Goal: Task Accomplishment & Management: Manage account settings

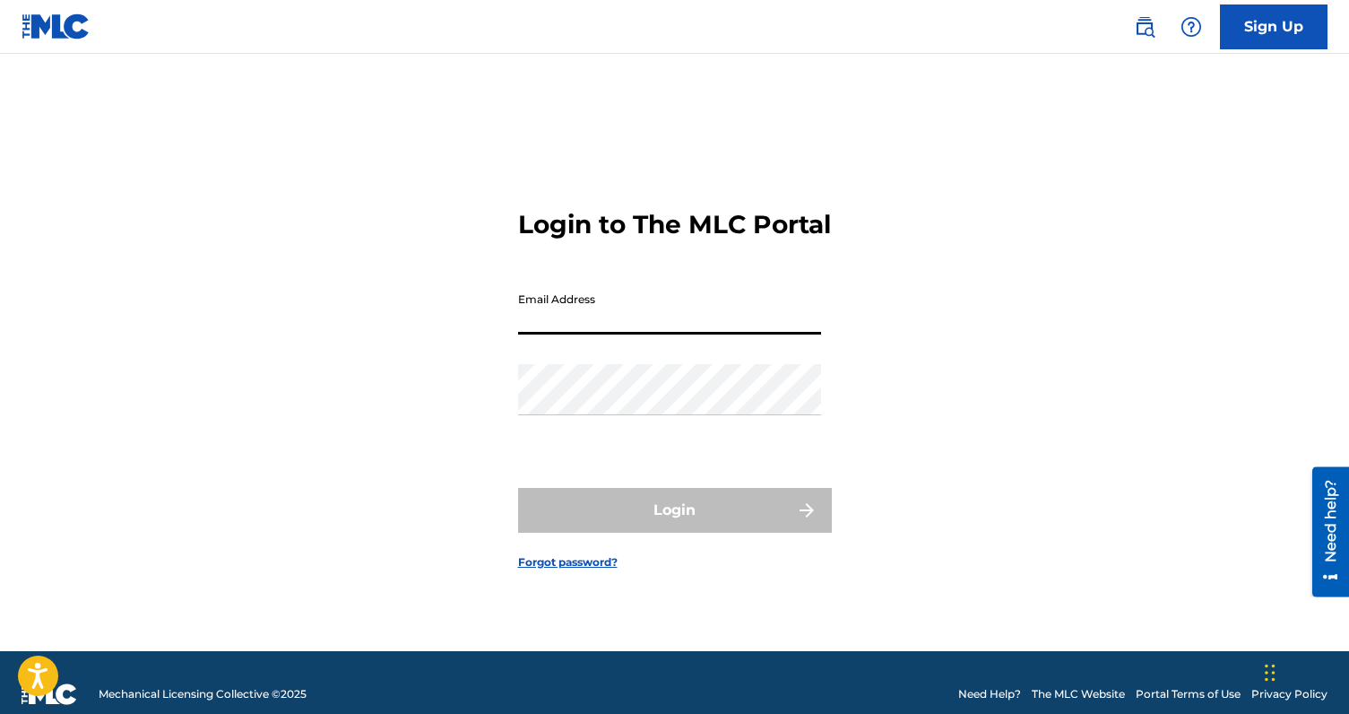
click at [690, 325] on input "Email Address" at bounding box center [669, 308] width 303 height 51
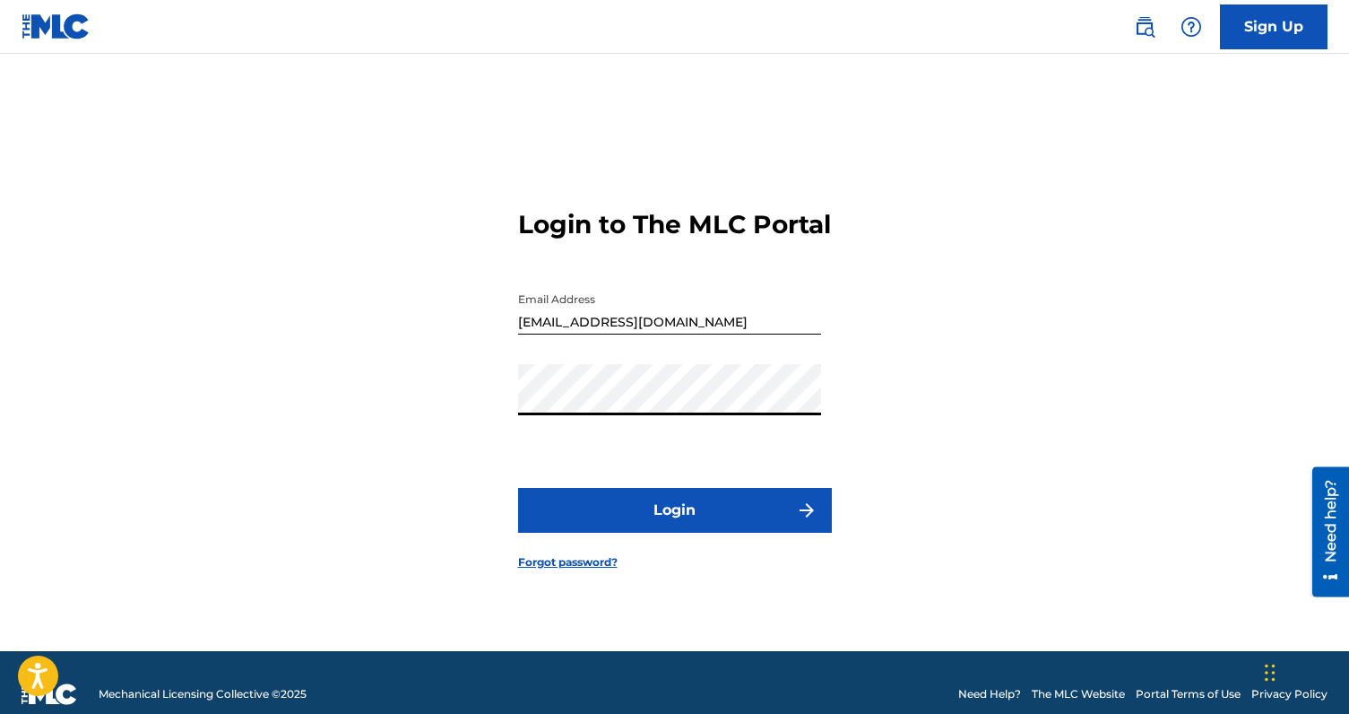
click at [518, 488] on button "Login" at bounding box center [675, 510] width 314 height 45
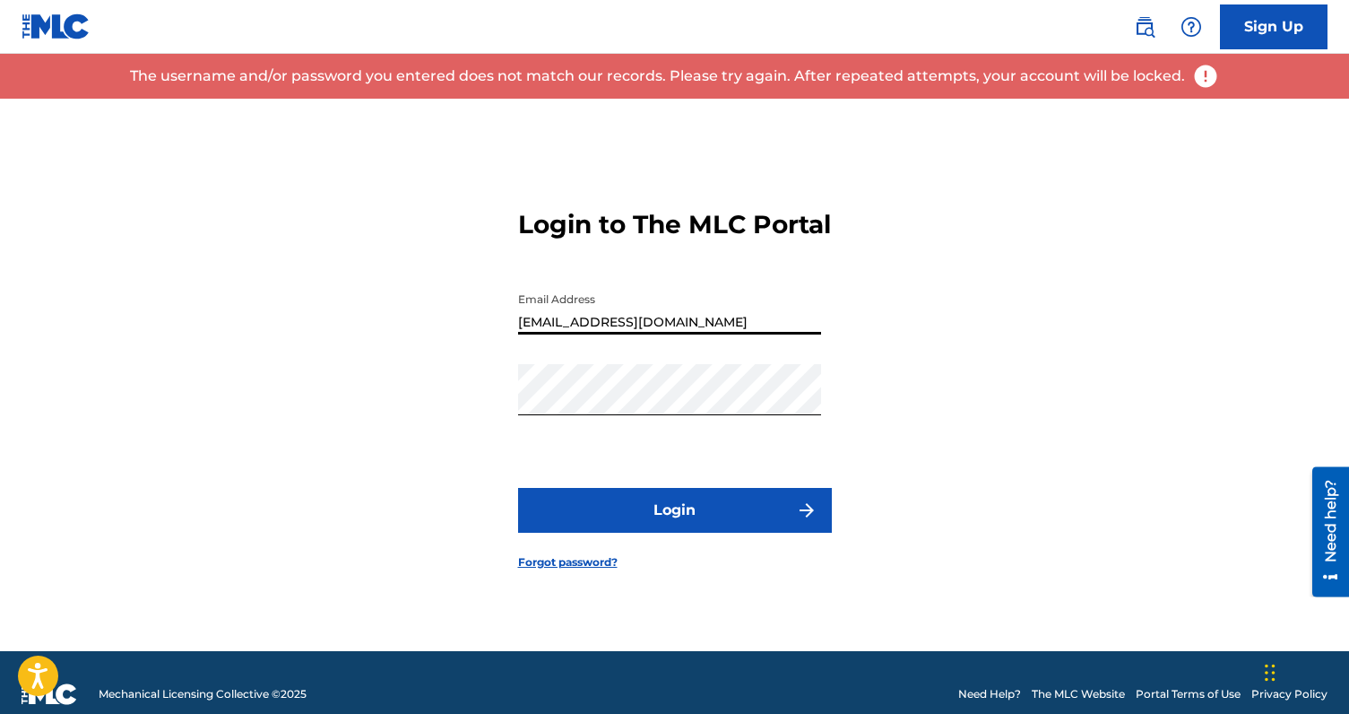
click at [679, 334] on input "[EMAIL_ADDRESS][DOMAIN_NAME]" at bounding box center [669, 308] width 303 height 51
click at [676, 524] on button "Login" at bounding box center [675, 510] width 314 height 45
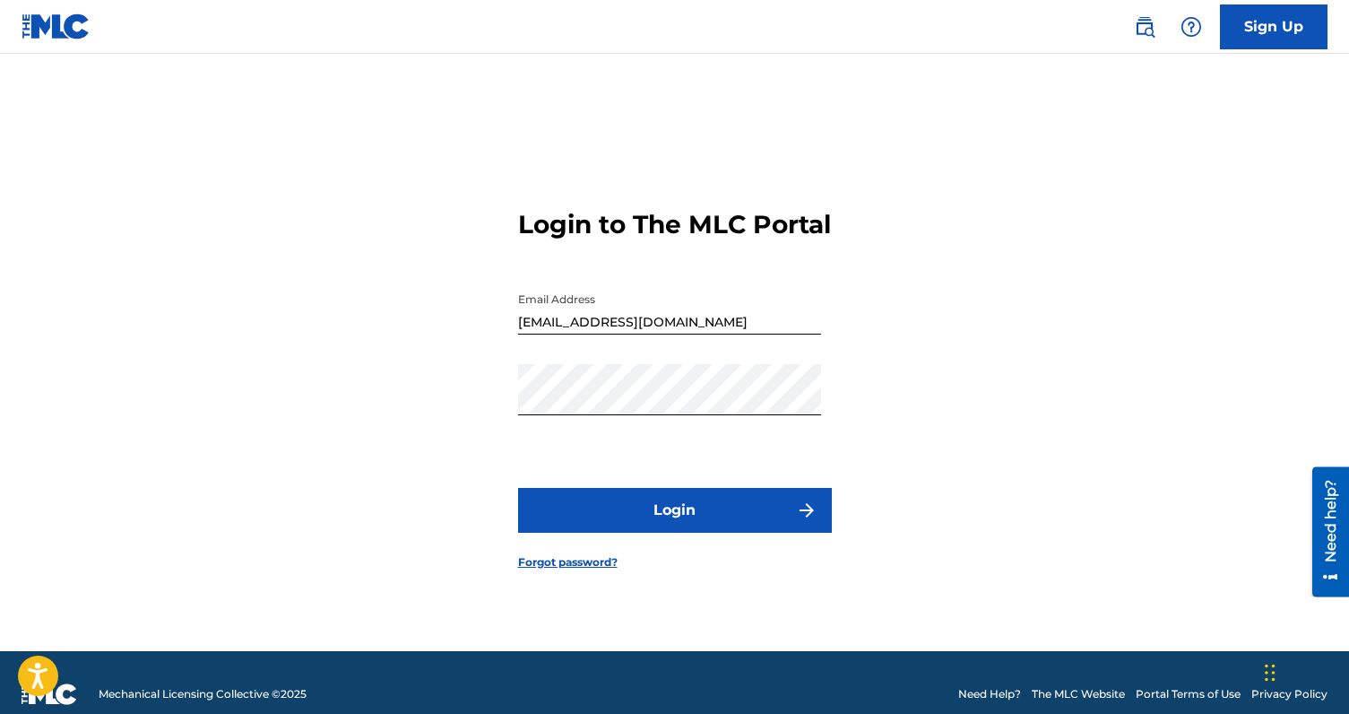
click at [653, 533] on button "Login" at bounding box center [675, 510] width 314 height 45
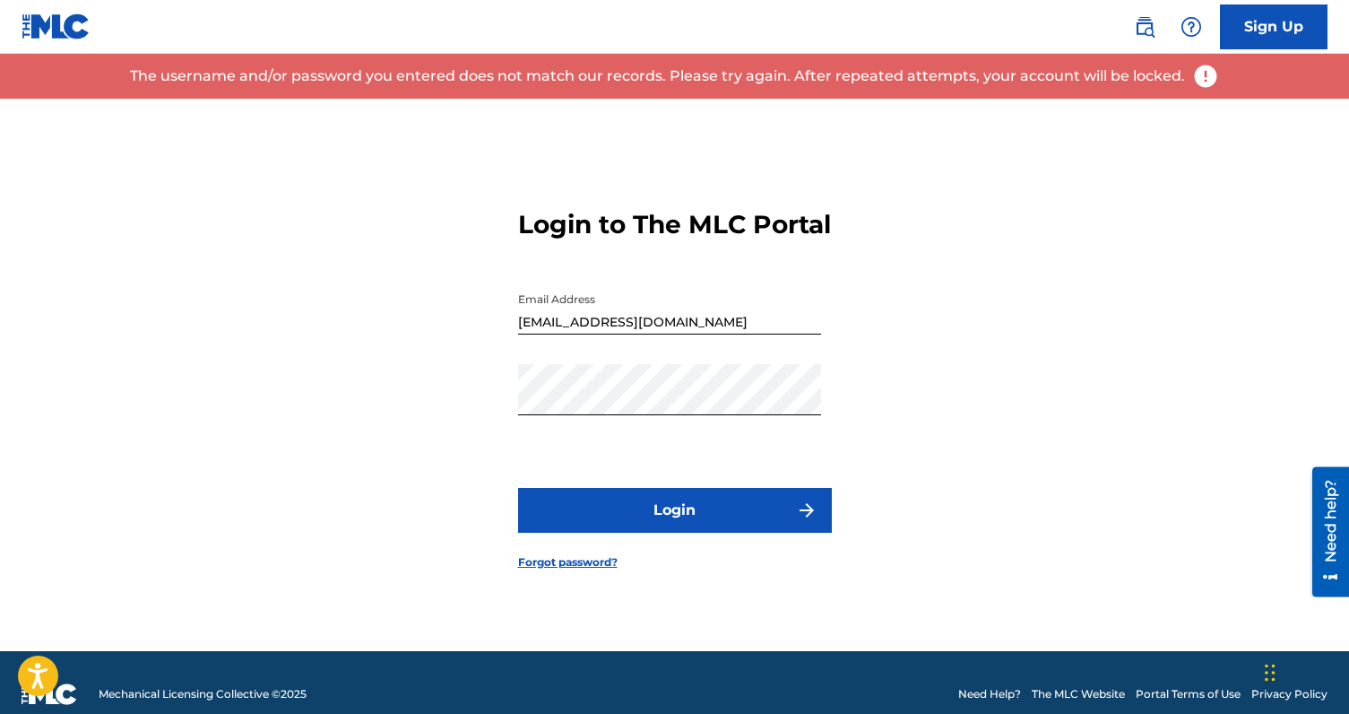
click at [701, 314] on input "[EMAIL_ADDRESS][DOMAIN_NAME]" at bounding box center [669, 308] width 303 height 51
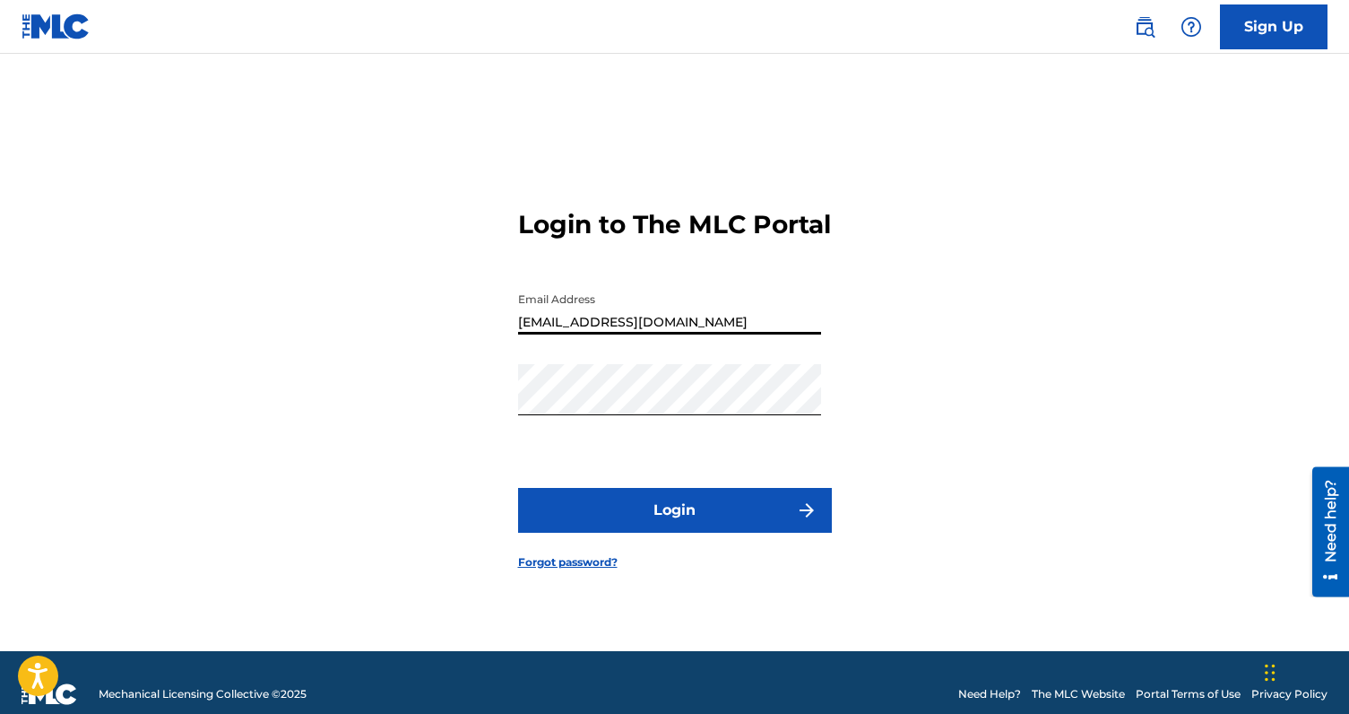
click at [701, 314] on input "[EMAIL_ADDRESS][DOMAIN_NAME]" at bounding box center [669, 308] width 303 height 51
type input "[EMAIL_ADDRESS][DOMAIN_NAME]"
click at [518, 488] on button "Login" at bounding box center [675, 510] width 314 height 45
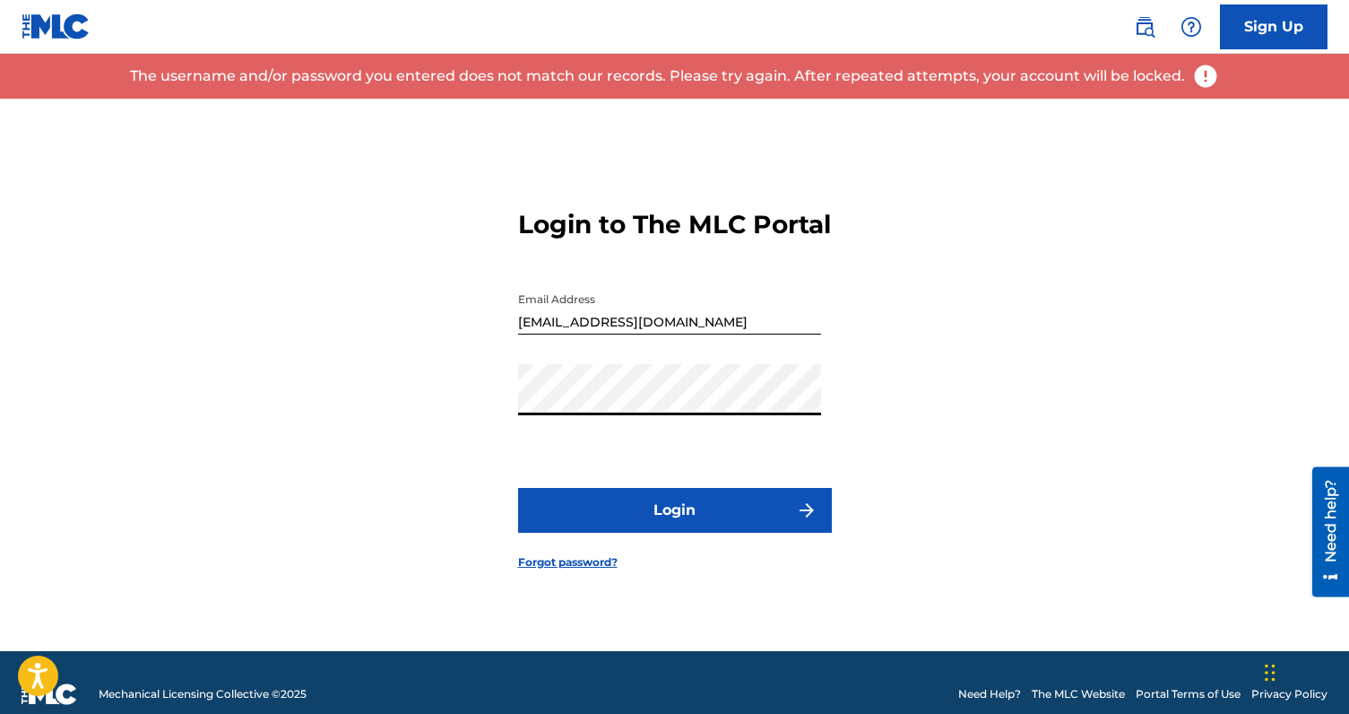
click at [1271, 27] on link "Sign Up" at bounding box center [1274, 26] width 108 height 45
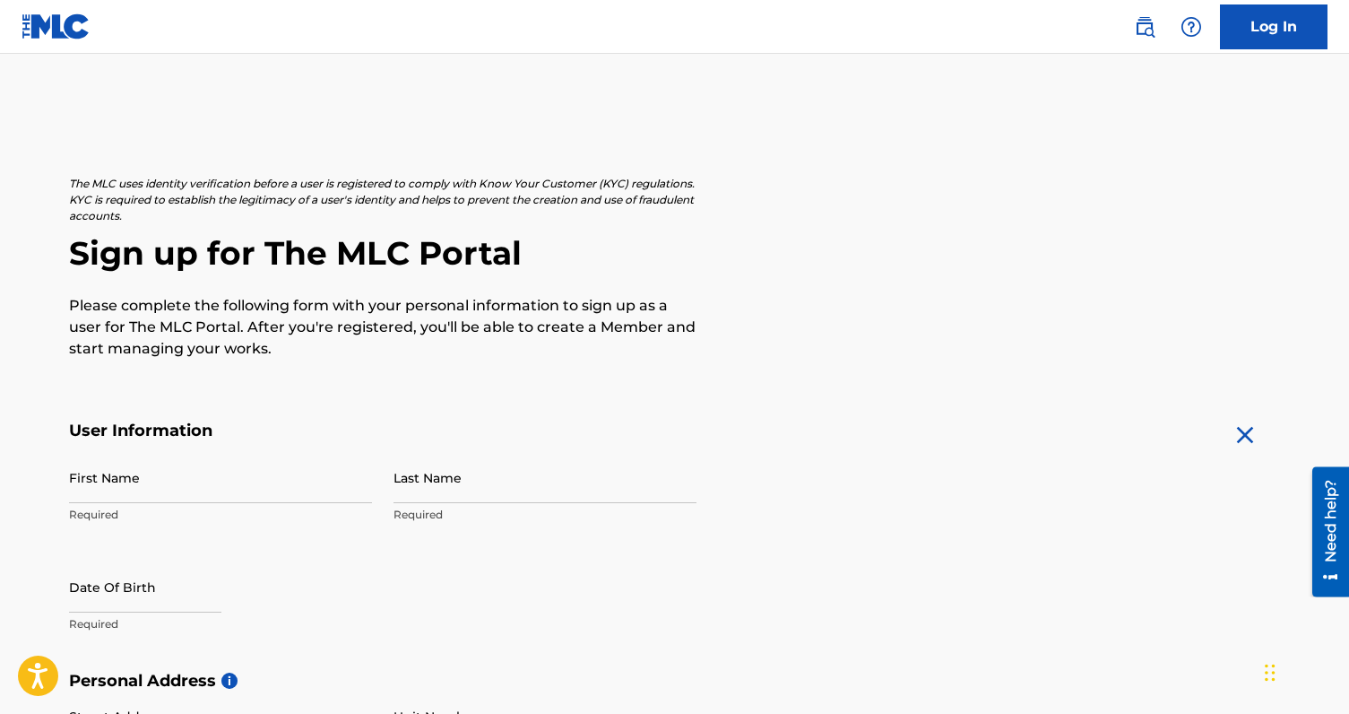
click at [1271, 27] on link "Log In" at bounding box center [1274, 26] width 108 height 45
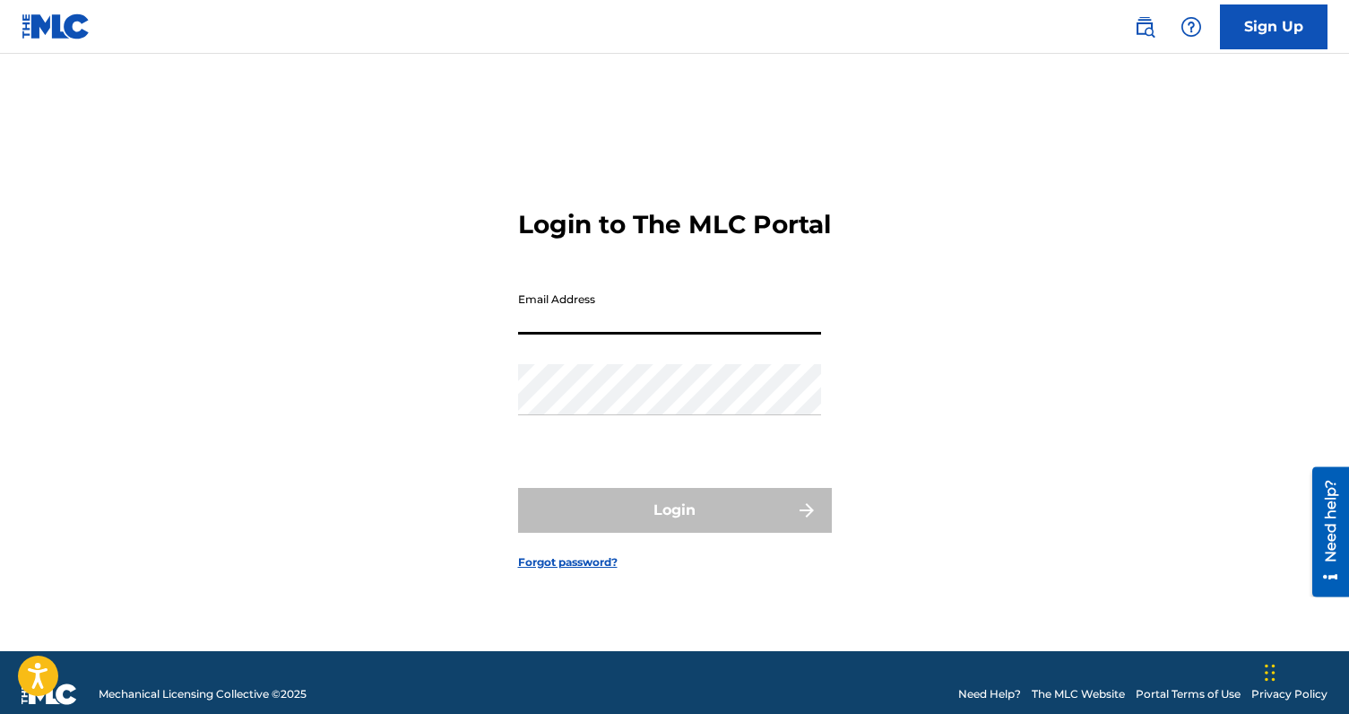
click at [651, 317] on input "Email Address" at bounding box center [669, 308] width 303 height 51
type input "[EMAIL_ADDRESS][DOMAIN_NAME]"
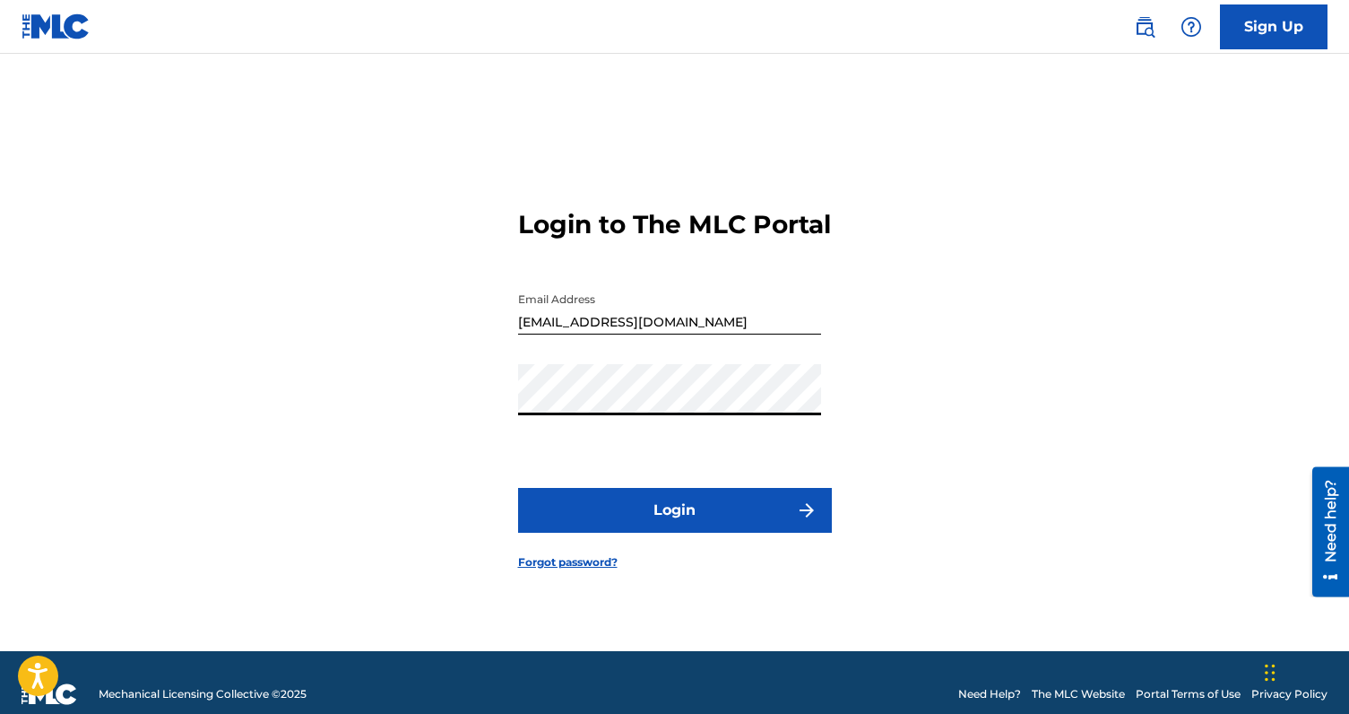
click at [518, 488] on button "Login" at bounding box center [675, 510] width 314 height 45
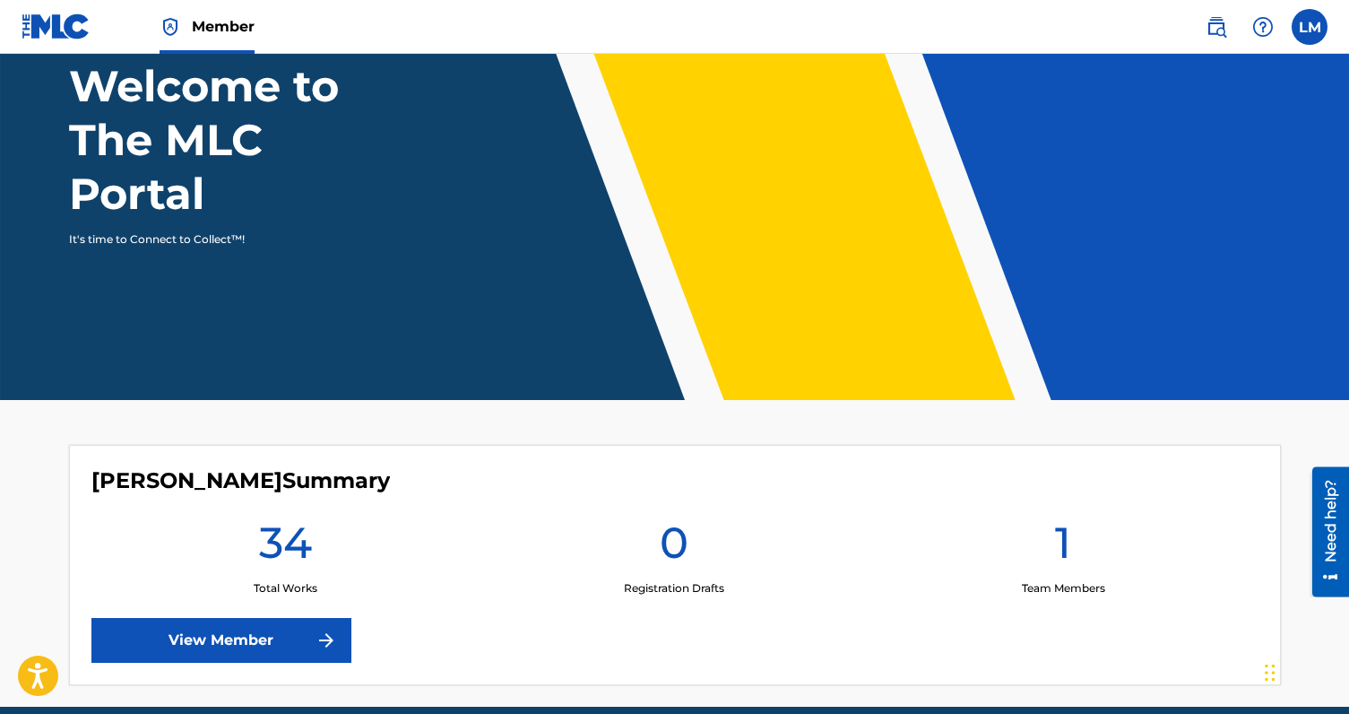
scroll to position [204, 0]
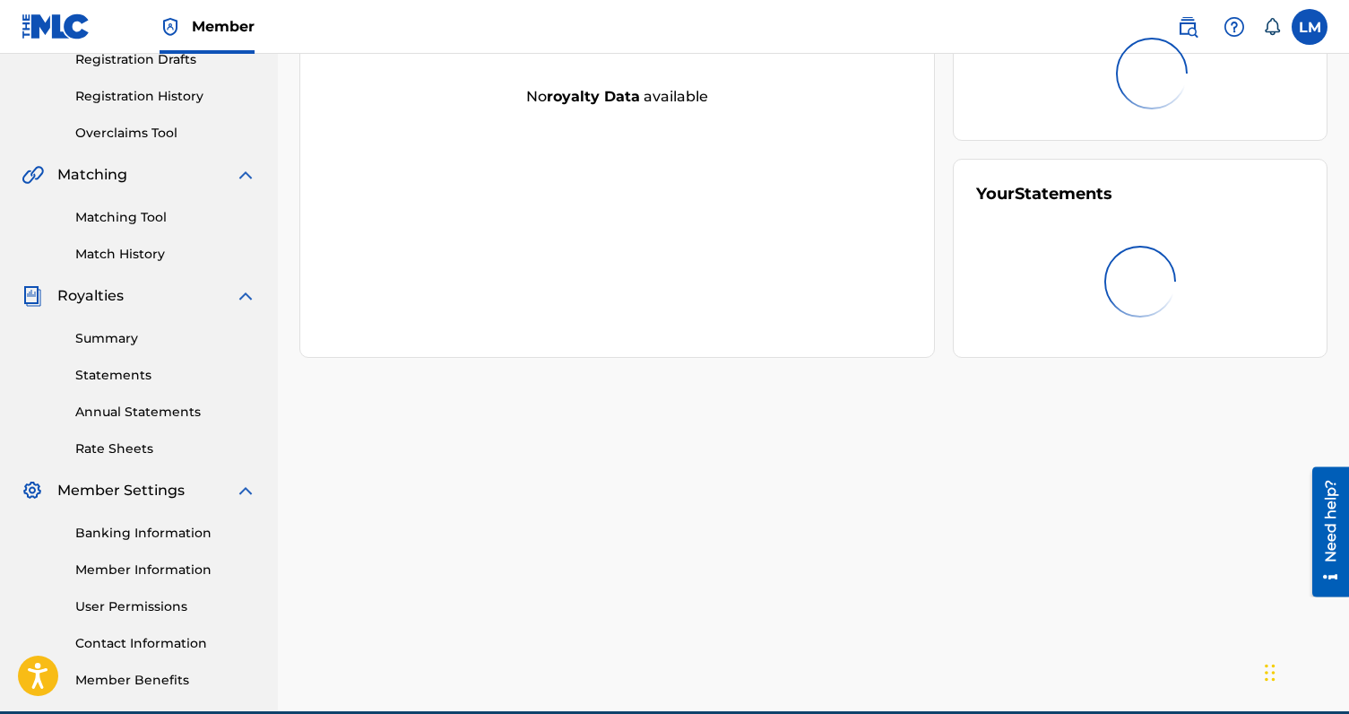
scroll to position [351, 0]
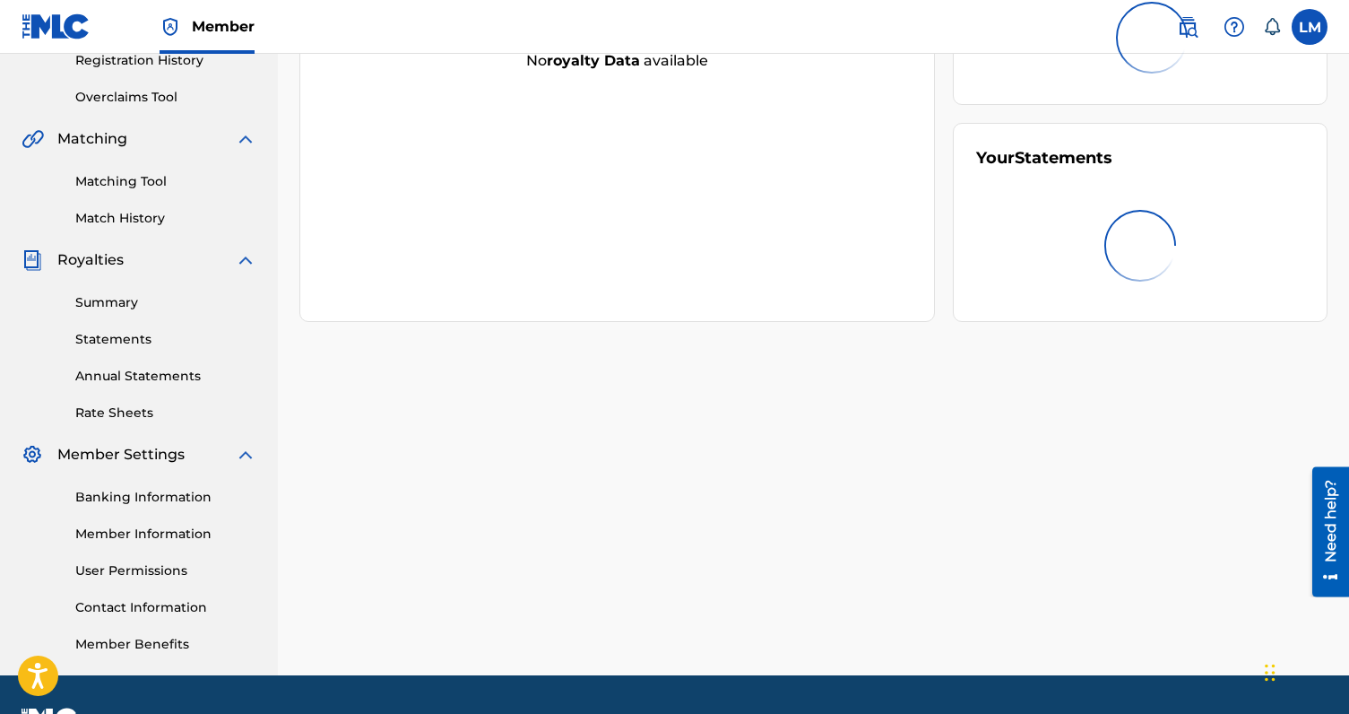
click at [185, 500] on link "Banking Information" at bounding box center [165, 497] width 181 height 19
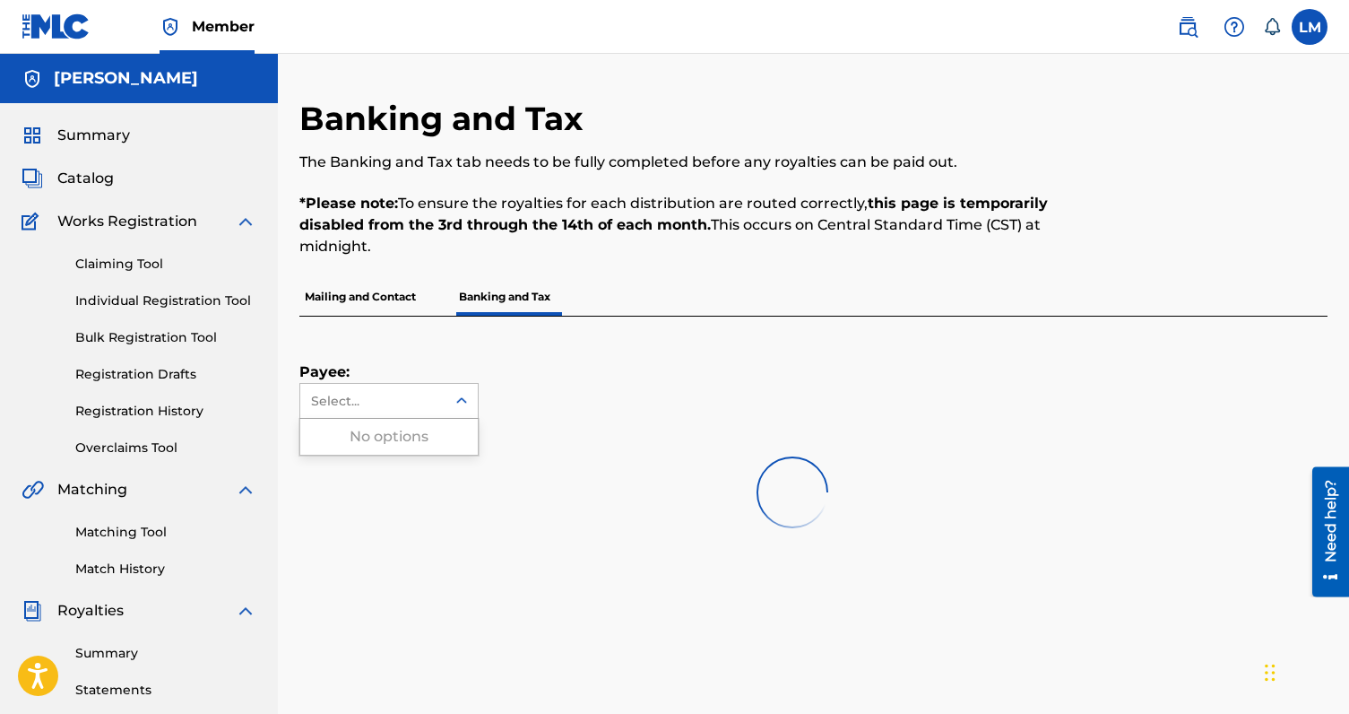
click at [440, 401] on div "Select..." at bounding box center [372, 401] width 145 height 34
click at [500, 359] on div "Payee: Select..." at bounding box center [791, 367] width 985 height 102
click at [437, 396] on div "[PERSON_NAME]" at bounding box center [372, 401] width 145 height 34
click at [426, 446] on div "[PERSON_NAME]" at bounding box center [389, 441] width 178 height 45
click at [414, 308] on p "Mailing and Contact" at bounding box center [360, 297] width 122 height 38
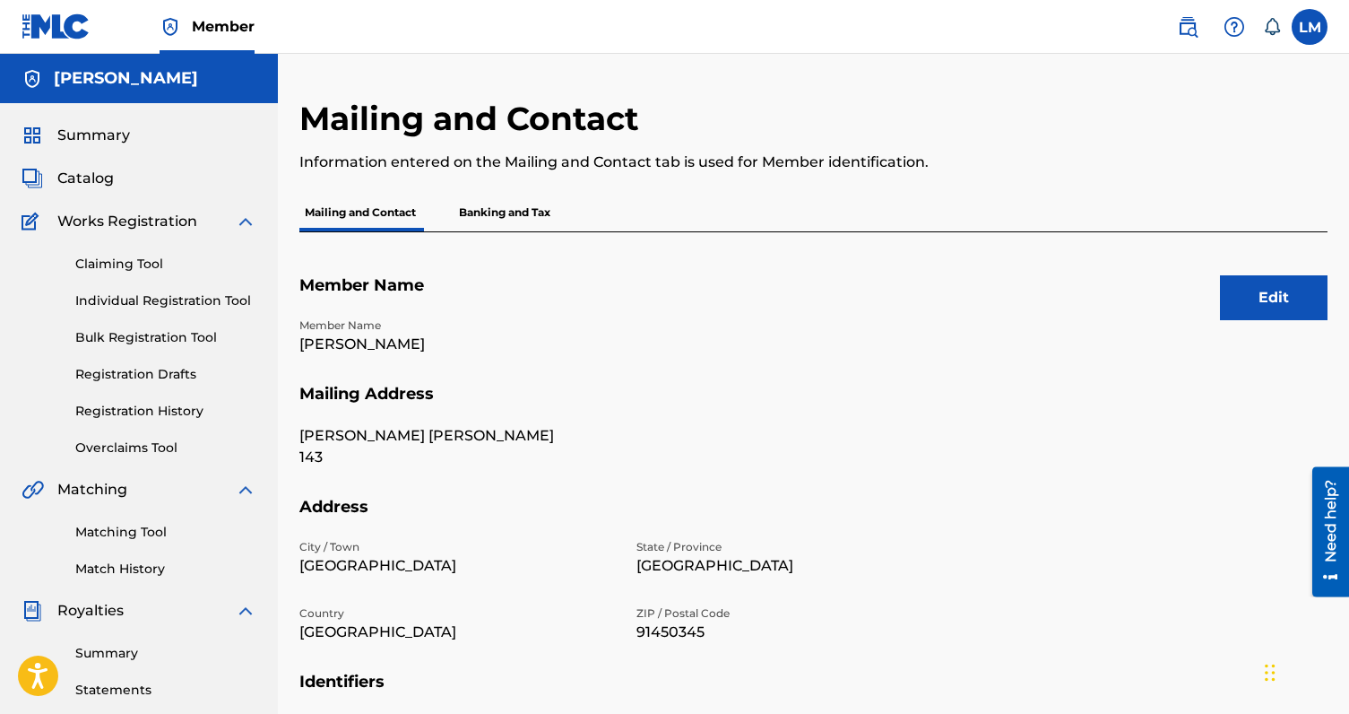
click at [509, 207] on p "Banking and Tax" at bounding box center [505, 213] width 102 height 38
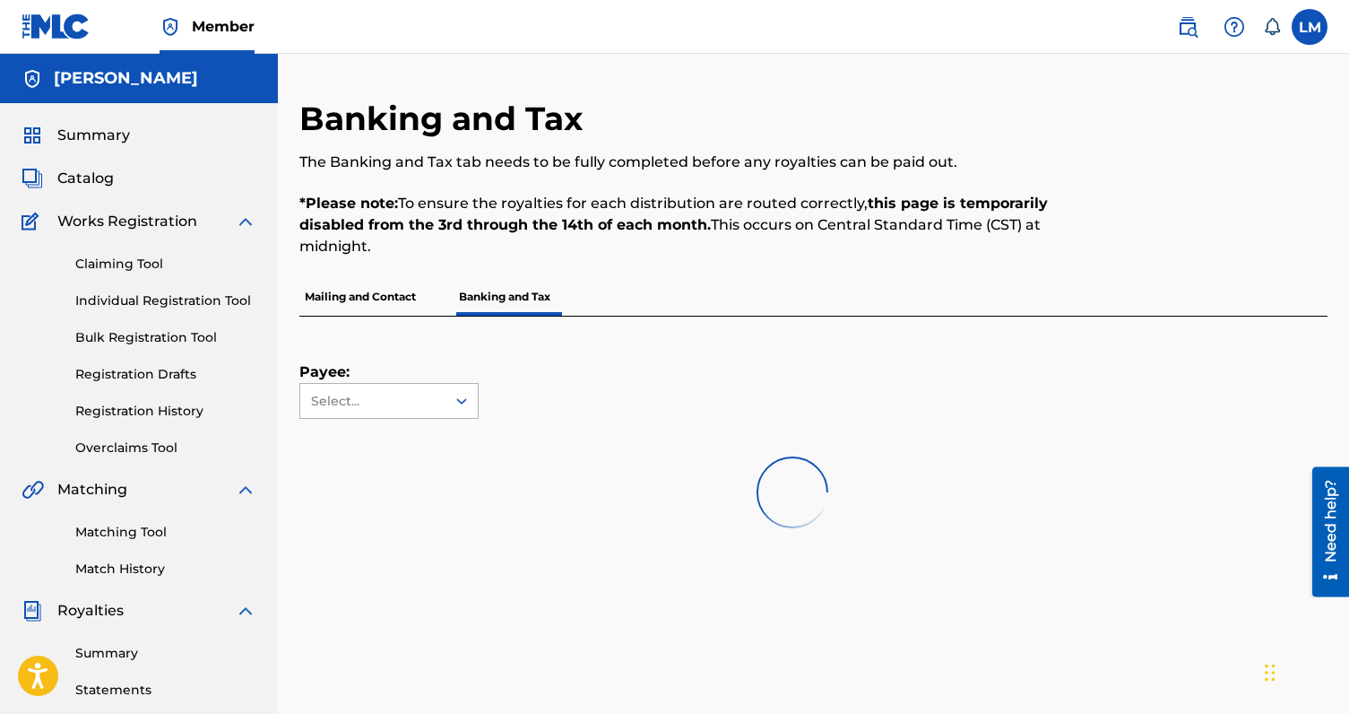
click at [424, 385] on div "Select..." at bounding box center [372, 401] width 145 height 34
click at [429, 441] on div "[PERSON_NAME]" at bounding box center [389, 441] width 178 height 45
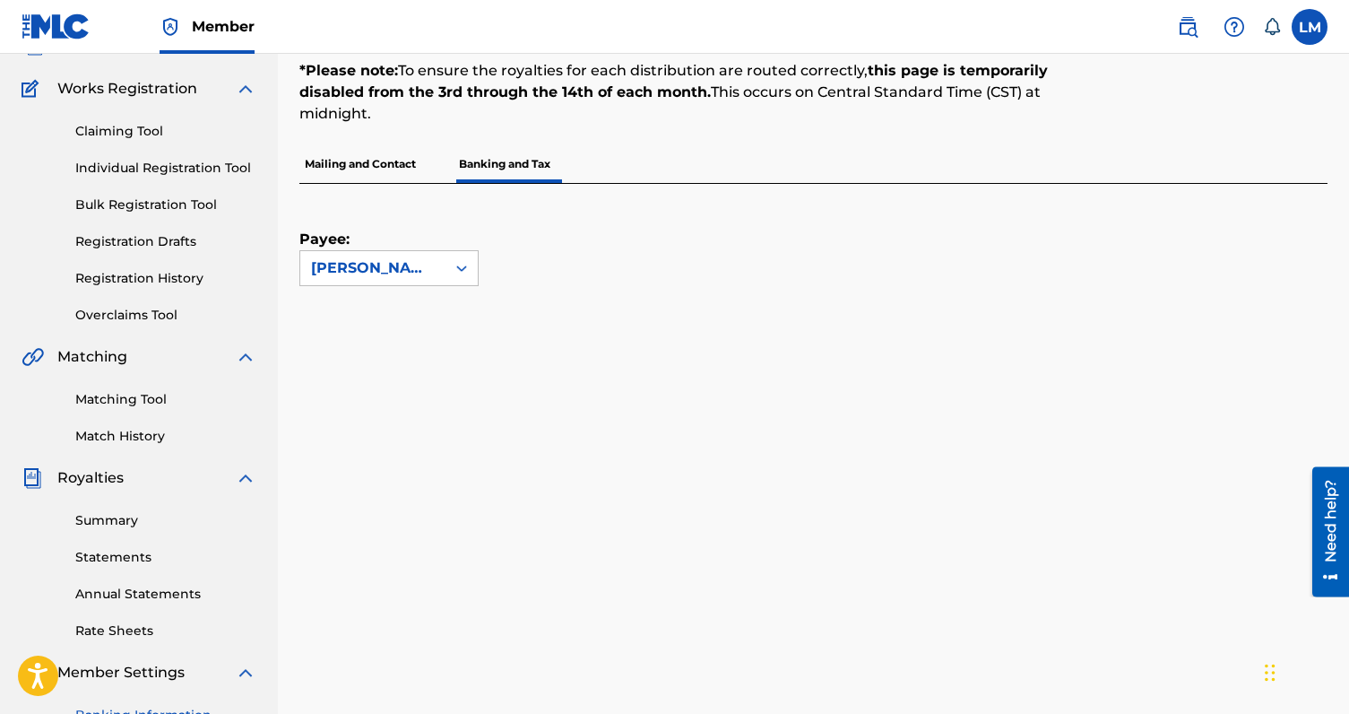
scroll to position [426, 0]
